Goal: Find specific page/section: Find specific page/section

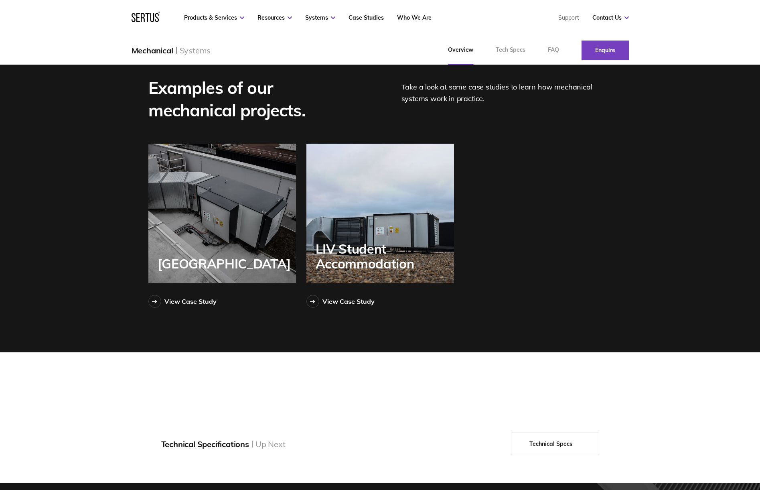
scroll to position [1233, 0]
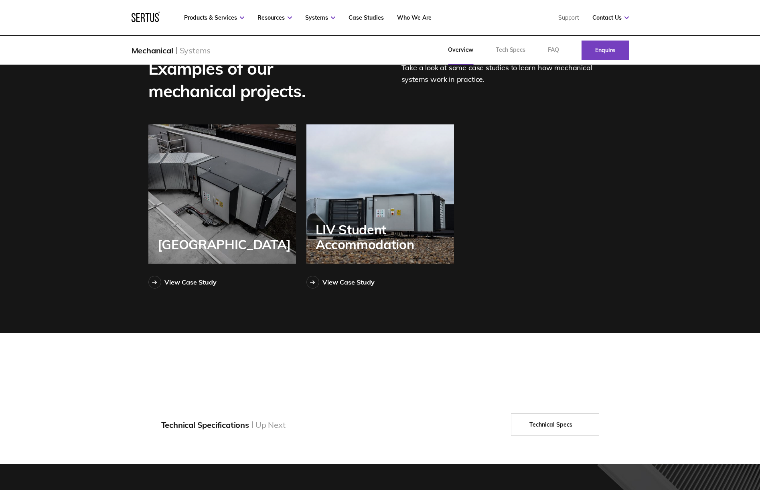
click at [387, 228] on div "LIV Student Accommodation" at bounding box center [380, 193] width 148 height 139
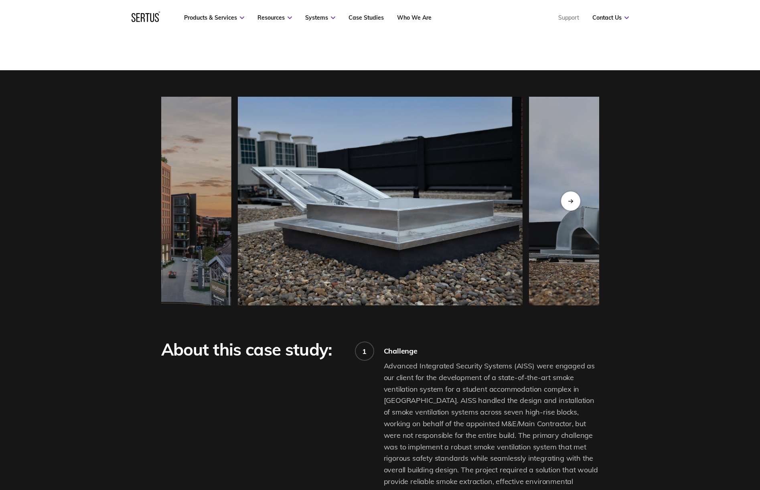
scroll to position [751, 0]
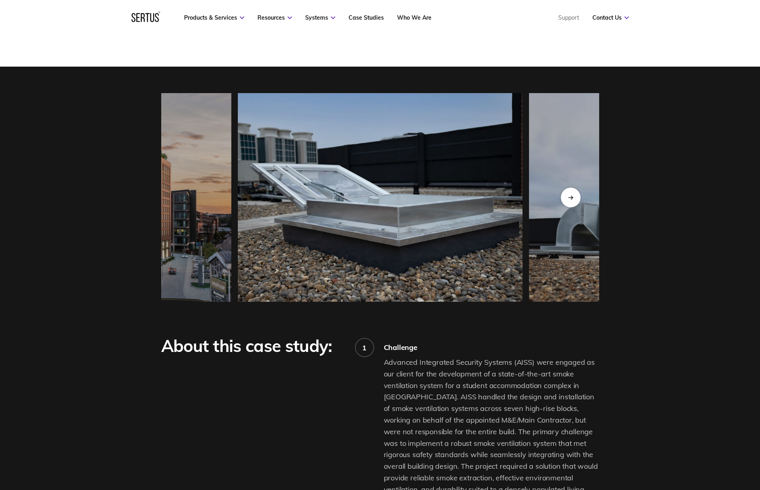
click at [570, 194] on div "Next slide" at bounding box center [571, 197] width 20 height 20
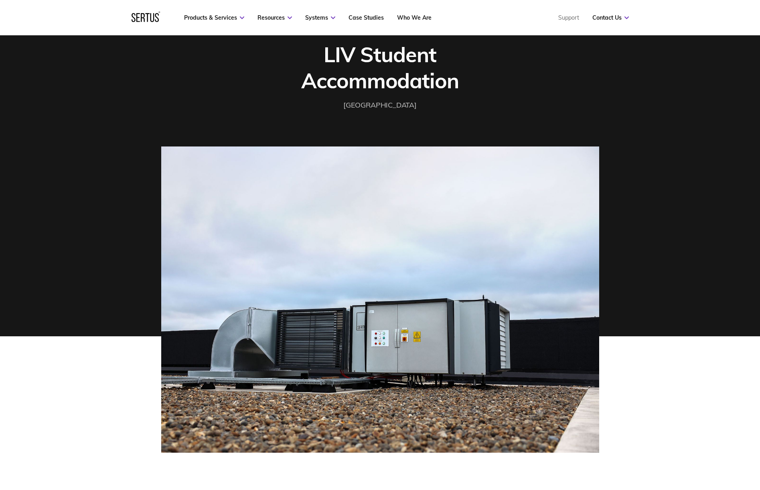
scroll to position [78, 0]
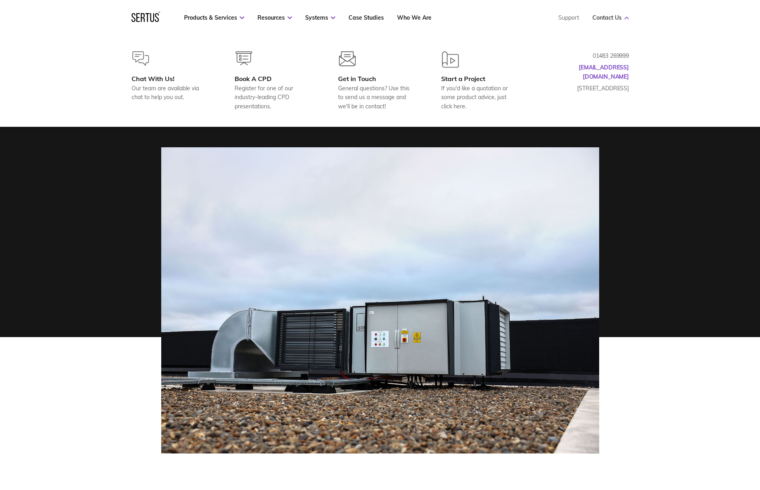
click at [614, 19] on link "Contact Us" at bounding box center [610, 17] width 37 height 7
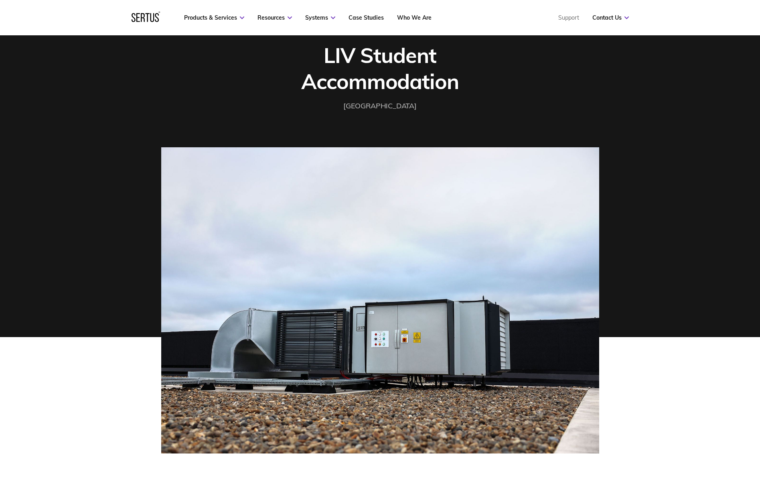
click at [610, 21] on nav "Products & Services Resources Systems Case Studies Who We Are Support Contact U…" at bounding box center [380, 17] width 497 height 35
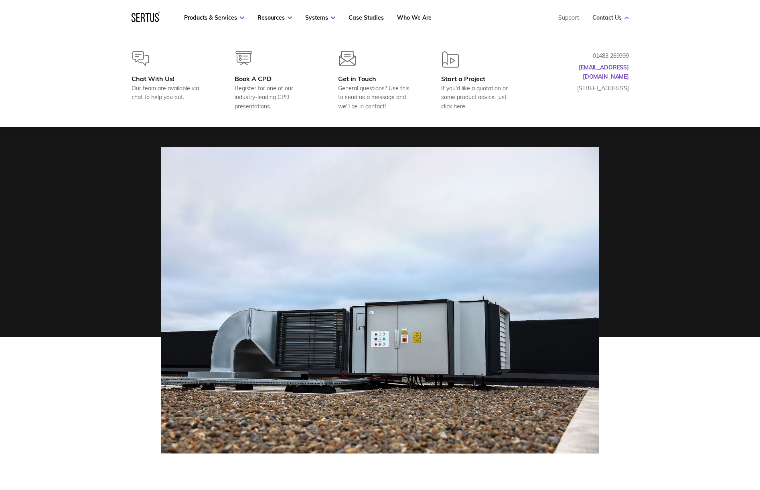
click at [615, 16] on link "Contact Us" at bounding box center [610, 17] width 37 height 7
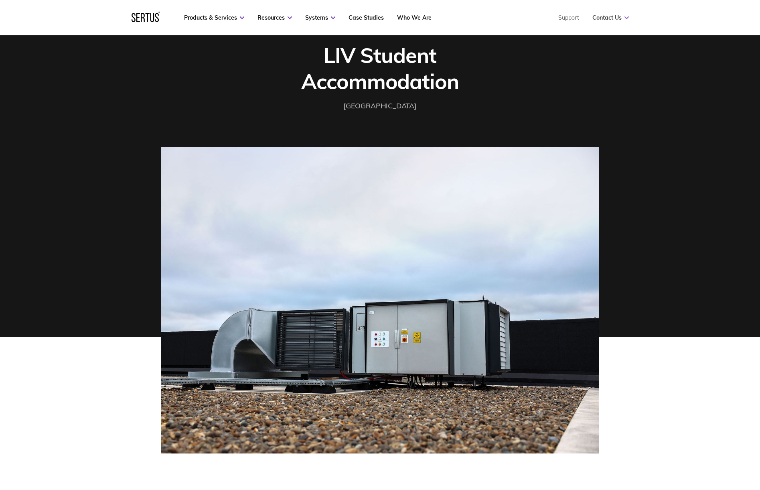
click at [615, 16] on link "Contact Us" at bounding box center [610, 17] width 37 height 7
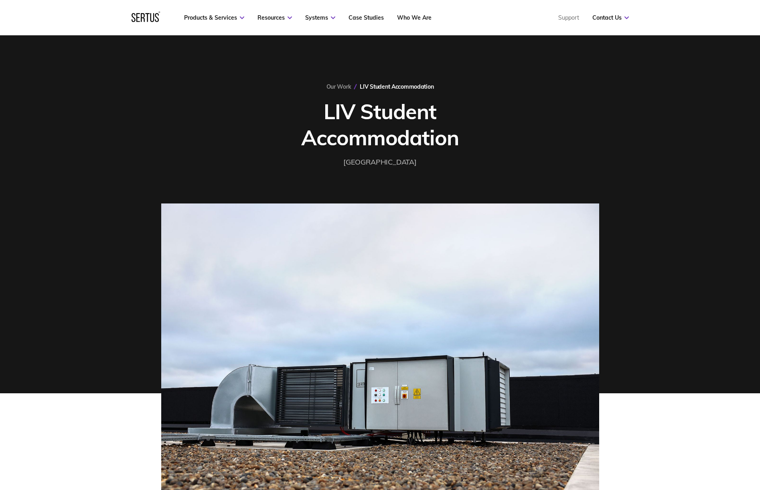
scroll to position [0, 0]
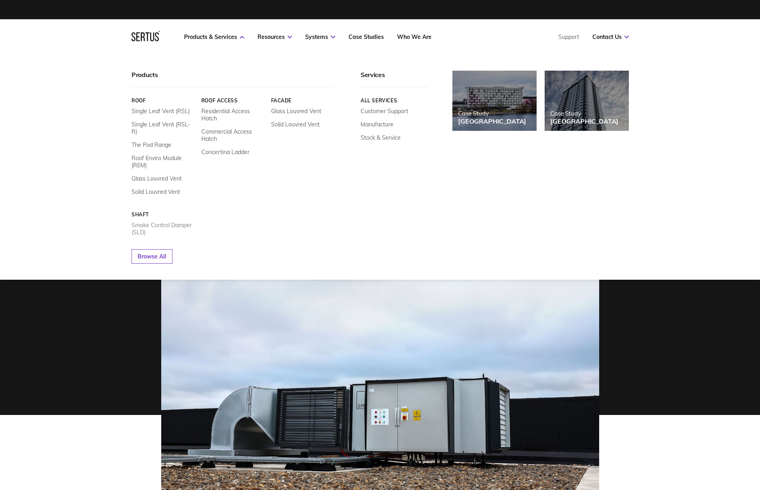
click at [176, 221] on link "Smoke Control Damper (SLD)" at bounding box center [164, 228] width 64 height 14
